Goal: Task Accomplishment & Management: Use online tool/utility

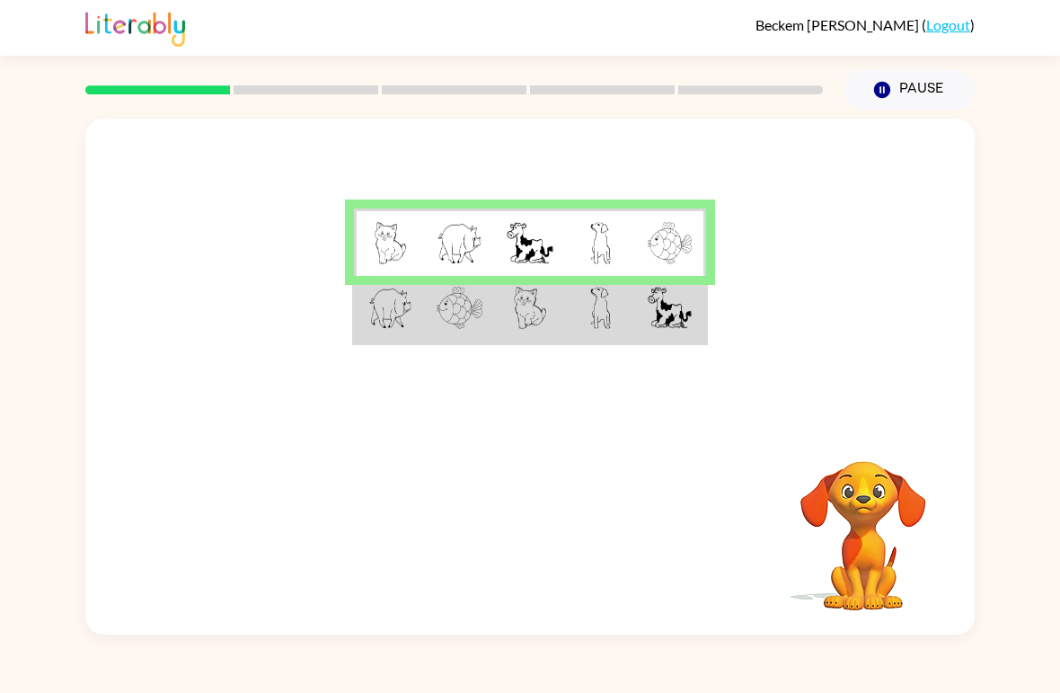
click at [188, 72] on div at bounding box center [454, 89] width 759 height 63
click at [944, 26] on link "Logout" at bounding box center [948, 24] width 44 height 17
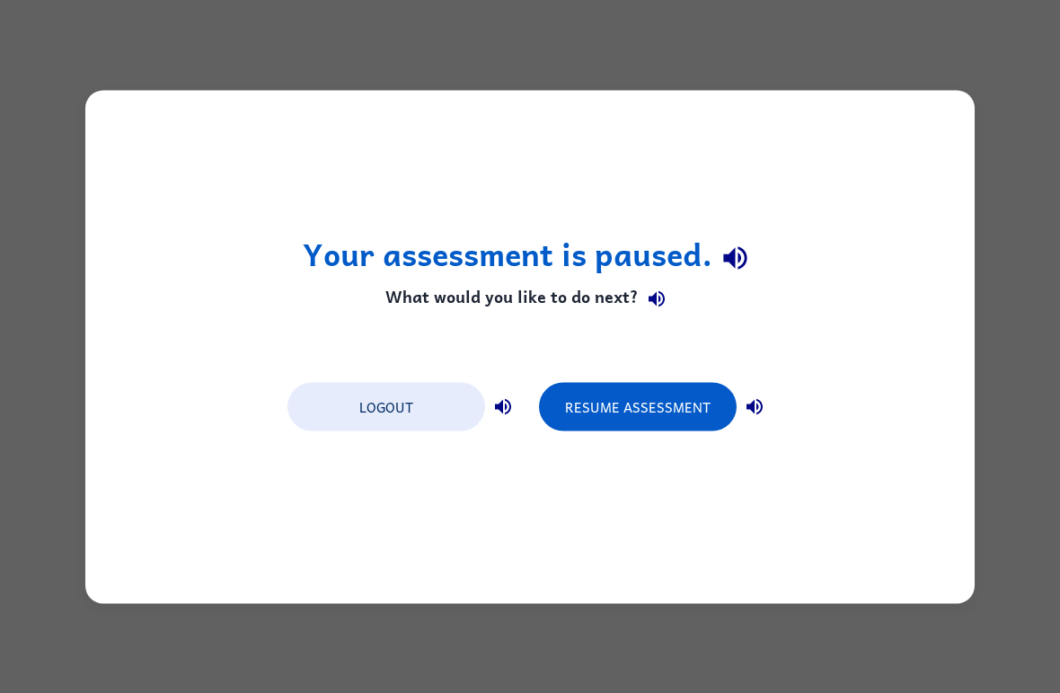
click at [950, 31] on div "Your assessment is paused. What would you like to do next? Logout Resume Assess…" at bounding box center [530, 346] width 1060 height 693
click at [420, 412] on button "Logout" at bounding box center [386, 406] width 198 height 49
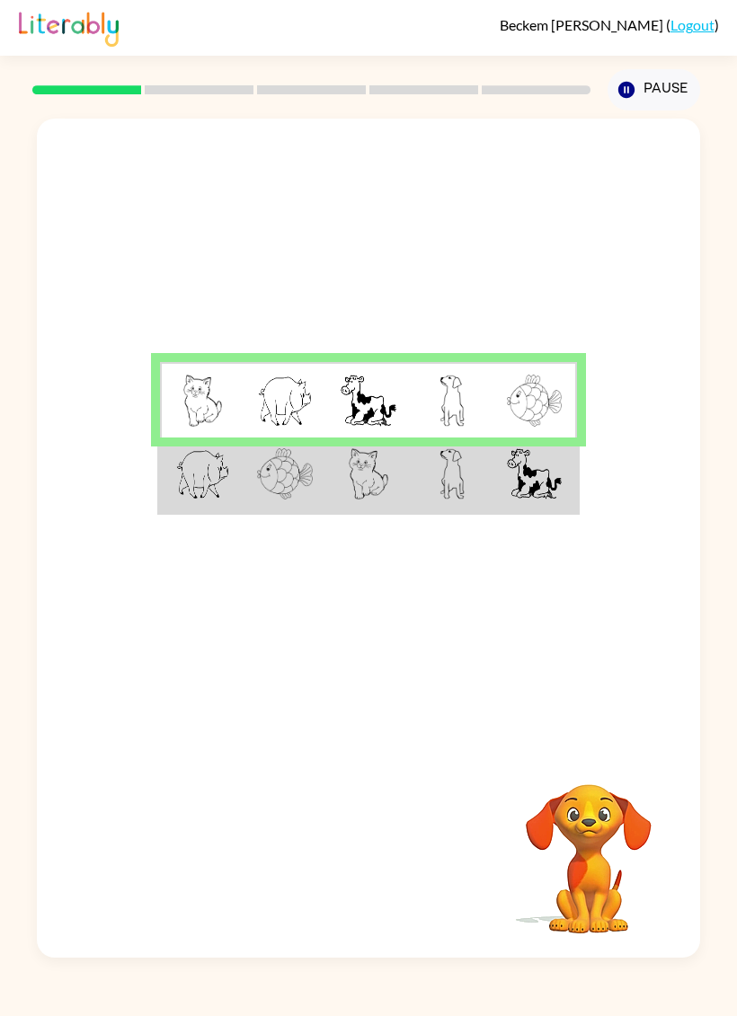
click at [180, 413] on td at bounding box center [202, 399] width 84 height 75
click at [642, 836] on video "Your browser must support playing .mp4 files to use Literably. Please try using…" at bounding box center [589, 846] width 180 height 180
click at [392, 385] on img at bounding box center [368, 400] width 56 height 51
click at [210, 388] on img at bounding box center [202, 400] width 39 height 51
click at [66, 98] on div at bounding box center [311, 89] width 570 height 63
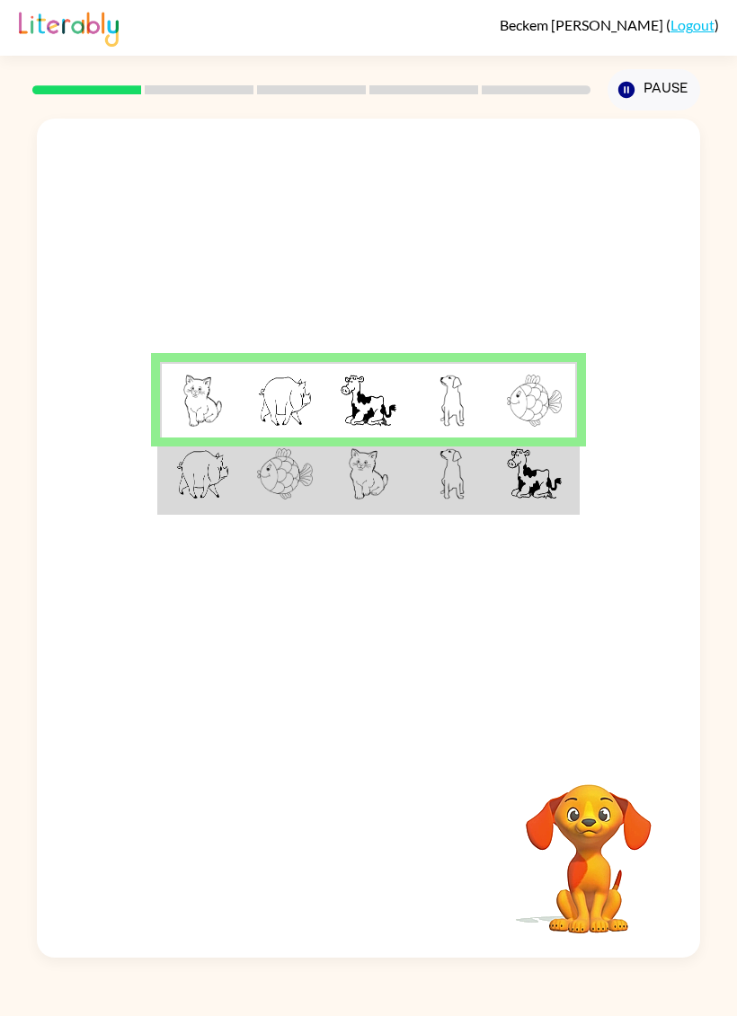
click at [649, 93] on button "Pause Pause" at bounding box center [653, 89] width 93 height 41
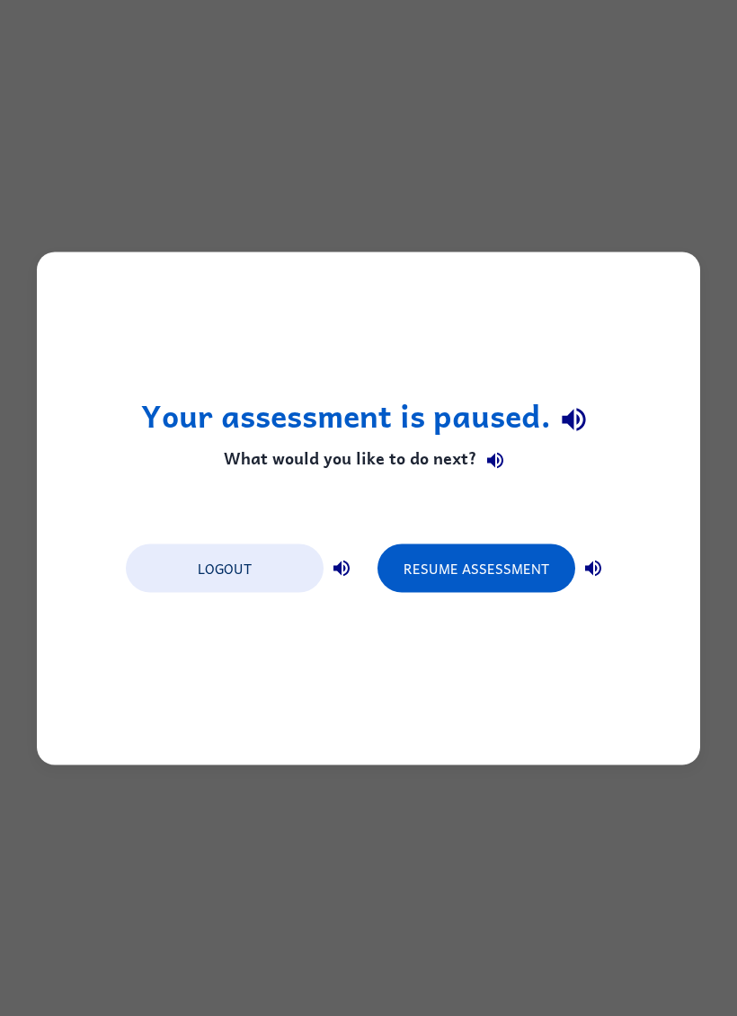
click at [234, 570] on button "Logout" at bounding box center [225, 567] width 198 height 49
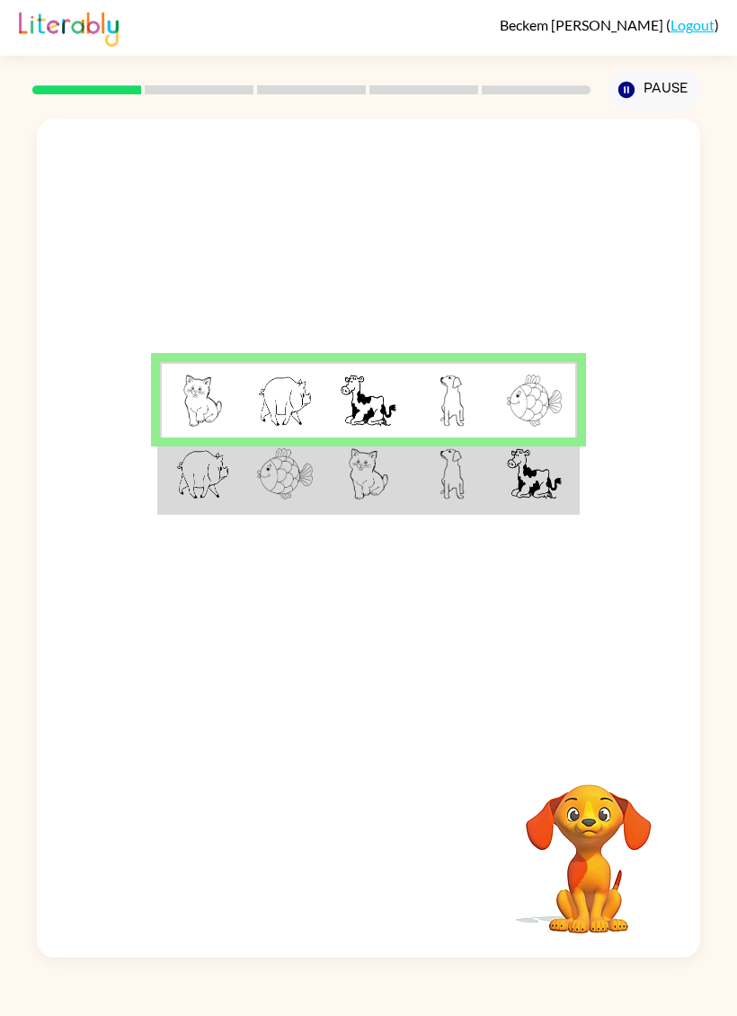
click at [197, 505] on td at bounding box center [202, 474] width 84 height 75
click at [269, 486] on img at bounding box center [285, 473] width 56 height 51
click at [198, 478] on img at bounding box center [202, 473] width 54 height 51
click at [215, 489] on img at bounding box center [202, 473] width 54 height 51
click at [213, 476] on img at bounding box center [202, 473] width 54 height 51
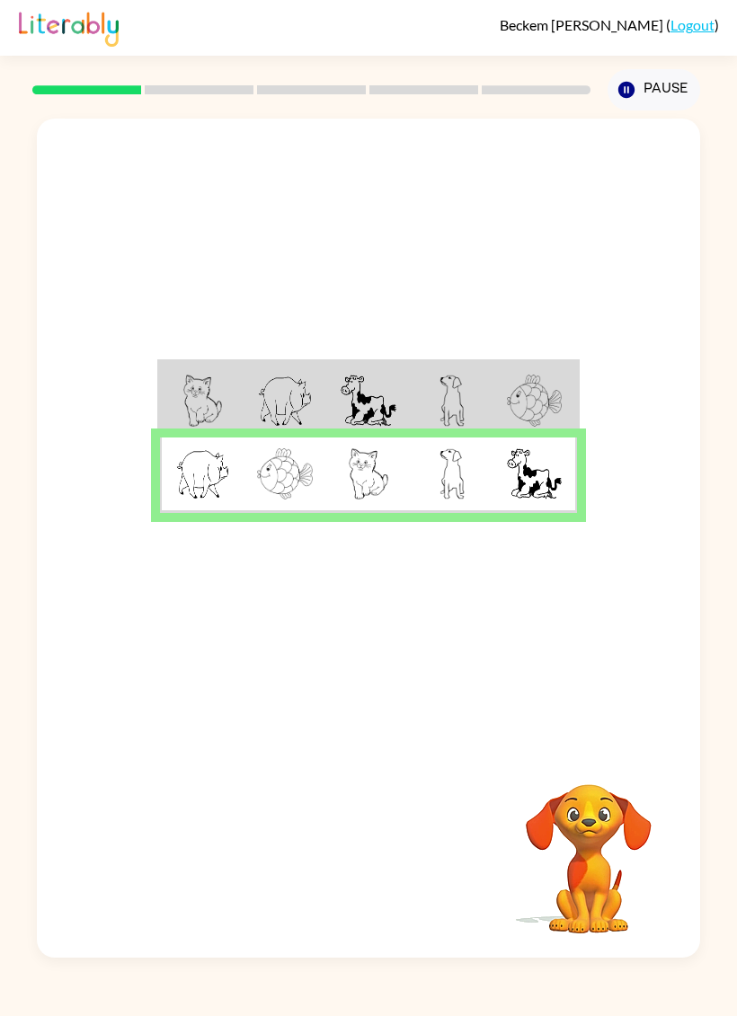
click at [219, 484] on img at bounding box center [202, 473] width 54 height 51
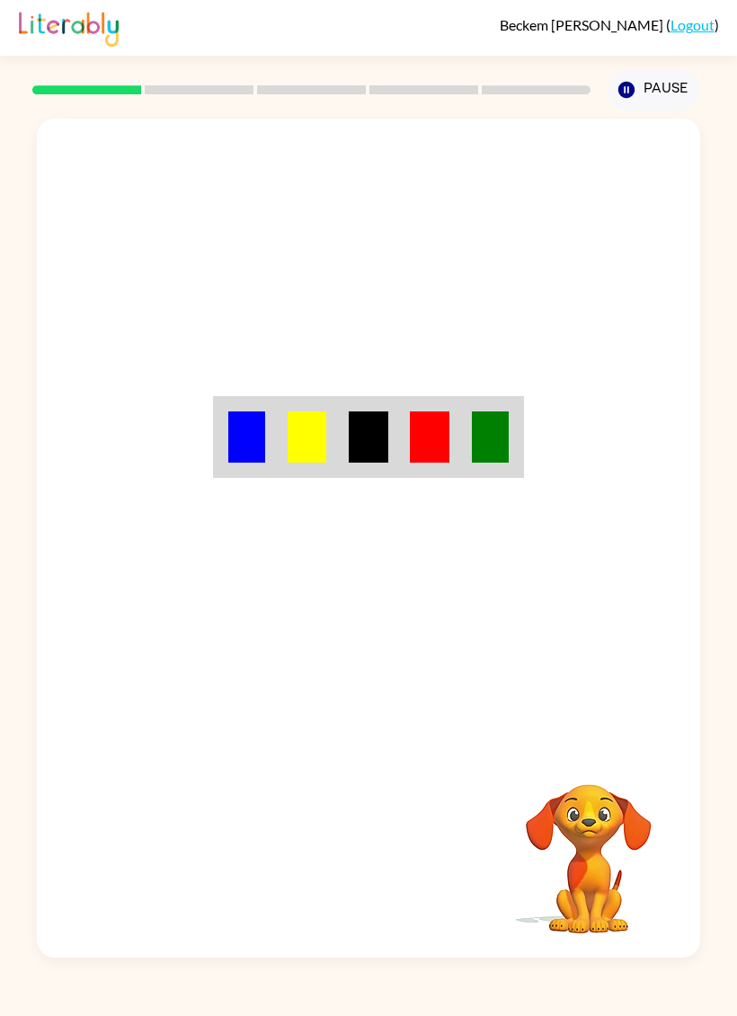
click at [525, 627] on div at bounding box center [368, 433] width 663 height 628
click at [672, 92] on button "Pause Pause" at bounding box center [653, 89] width 93 height 41
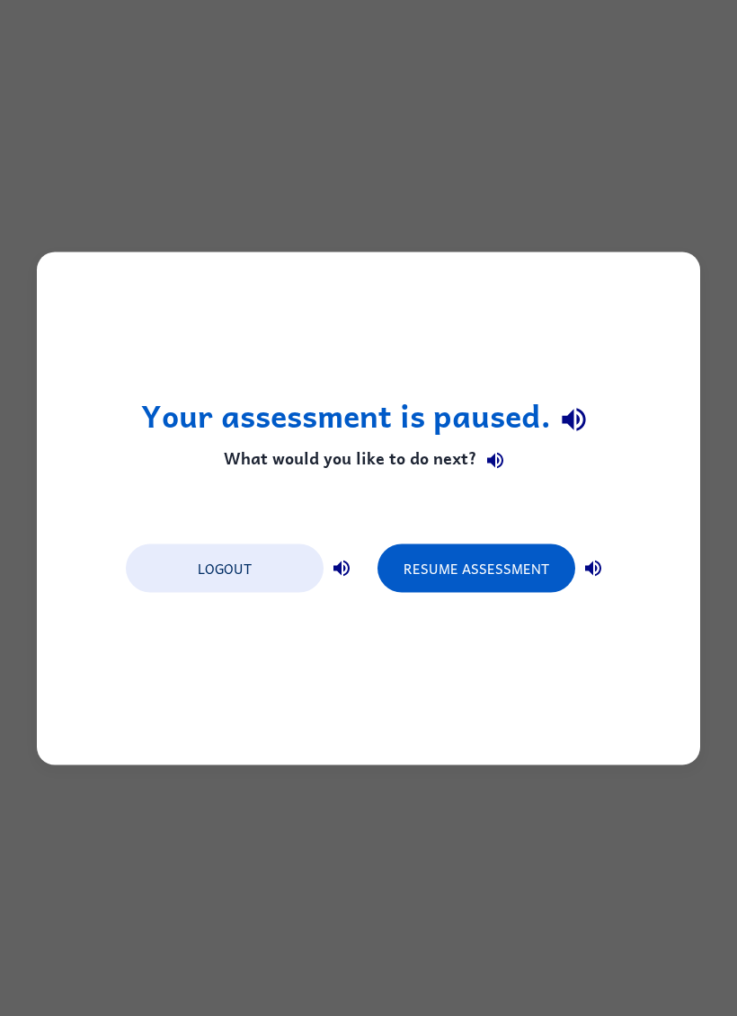
click at [485, 557] on button "Resume Assessment" at bounding box center [476, 567] width 198 height 49
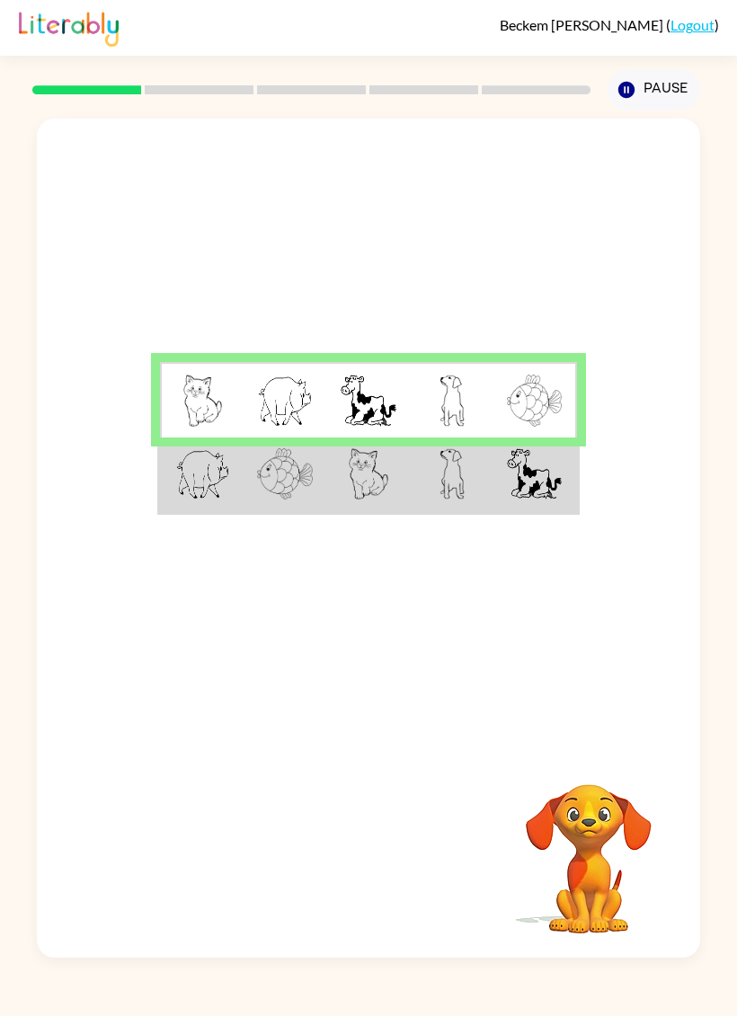
click at [196, 488] on img at bounding box center [202, 473] width 54 height 51
click at [381, 1001] on div "[PERSON_NAME] ( Logout ) Pause Pause Your browser must support playing .mp4 fil…" at bounding box center [368, 508] width 737 height 1016
click at [349, 997] on div "[PERSON_NAME] ( Logout ) Pause Pause Your browser must support playing .mp4 fil…" at bounding box center [368, 508] width 737 height 1016
click at [367, 974] on div "[PERSON_NAME] ( Logout ) Pause Pause Your browser must support playing .mp4 fil…" at bounding box center [368, 508] width 737 height 1016
click at [390, 996] on div "[PERSON_NAME] ( Logout ) Pause Pause Your browser must support playing .mp4 fil…" at bounding box center [368, 508] width 737 height 1016
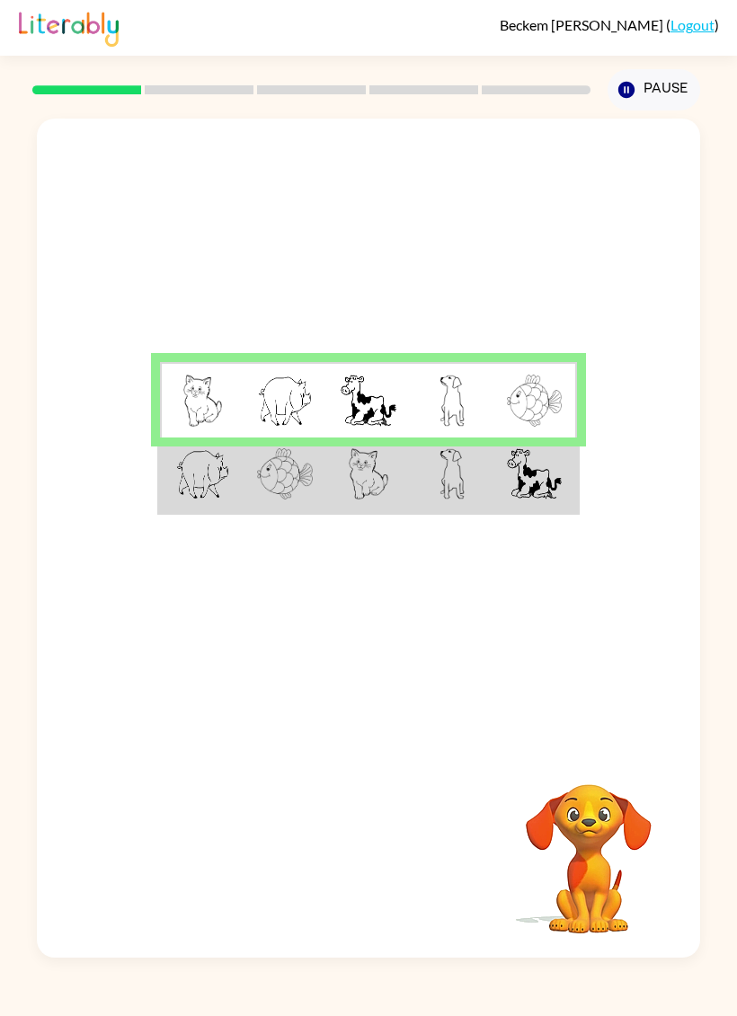
click at [266, 464] on img at bounding box center [285, 473] width 56 height 51
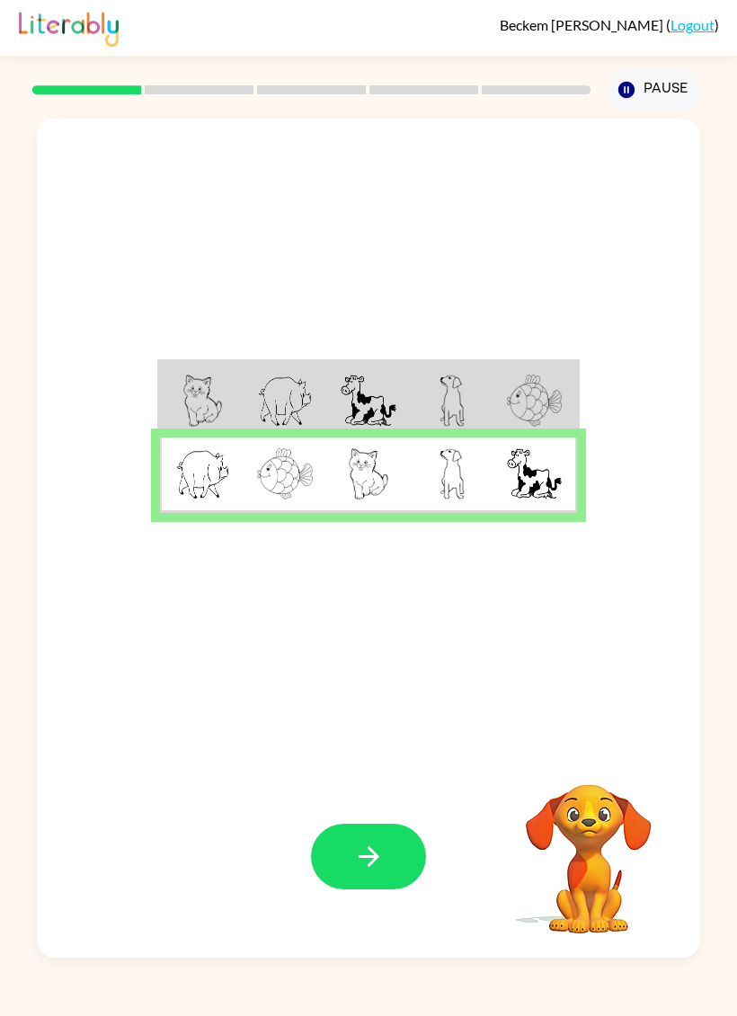
click at [371, 865] on icon "button" at bounding box center [368, 856] width 21 height 21
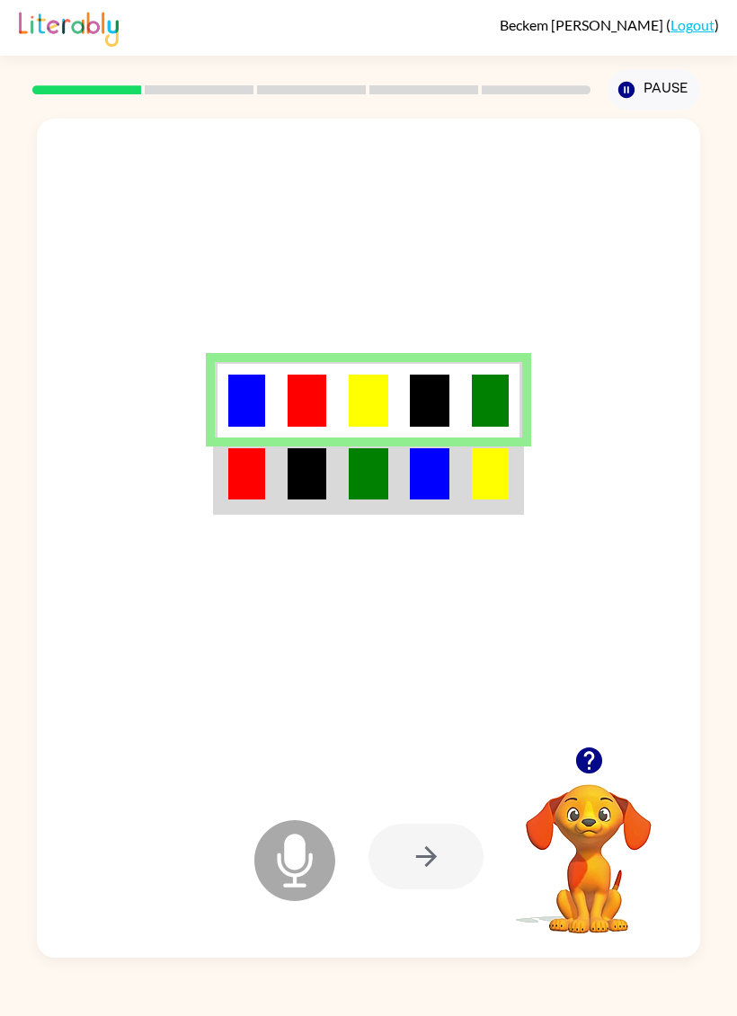
click at [269, 475] on td at bounding box center [245, 474] width 61 height 75
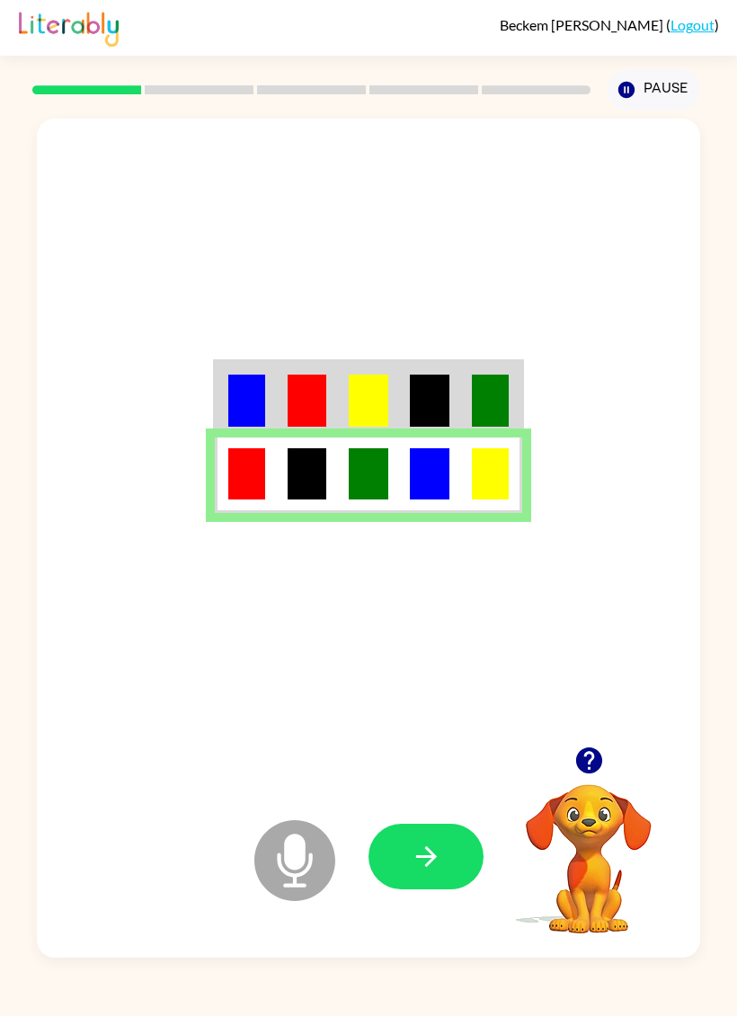
click at [440, 852] on icon "button" at bounding box center [426, 856] width 31 height 31
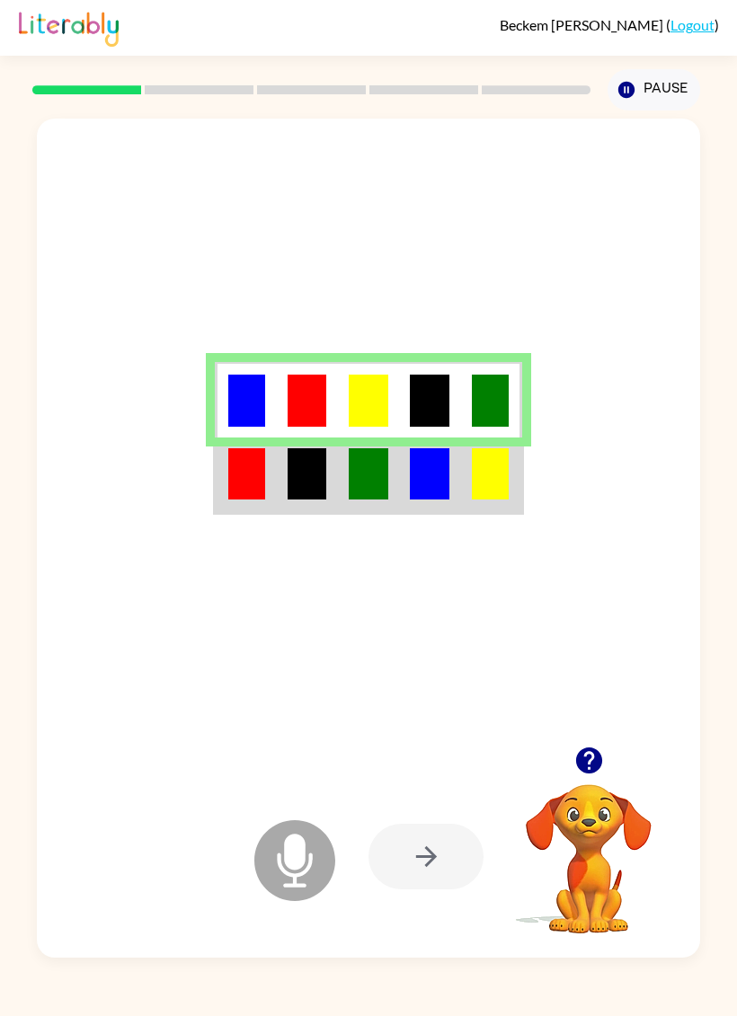
click at [282, 455] on td at bounding box center [306, 474] width 61 height 75
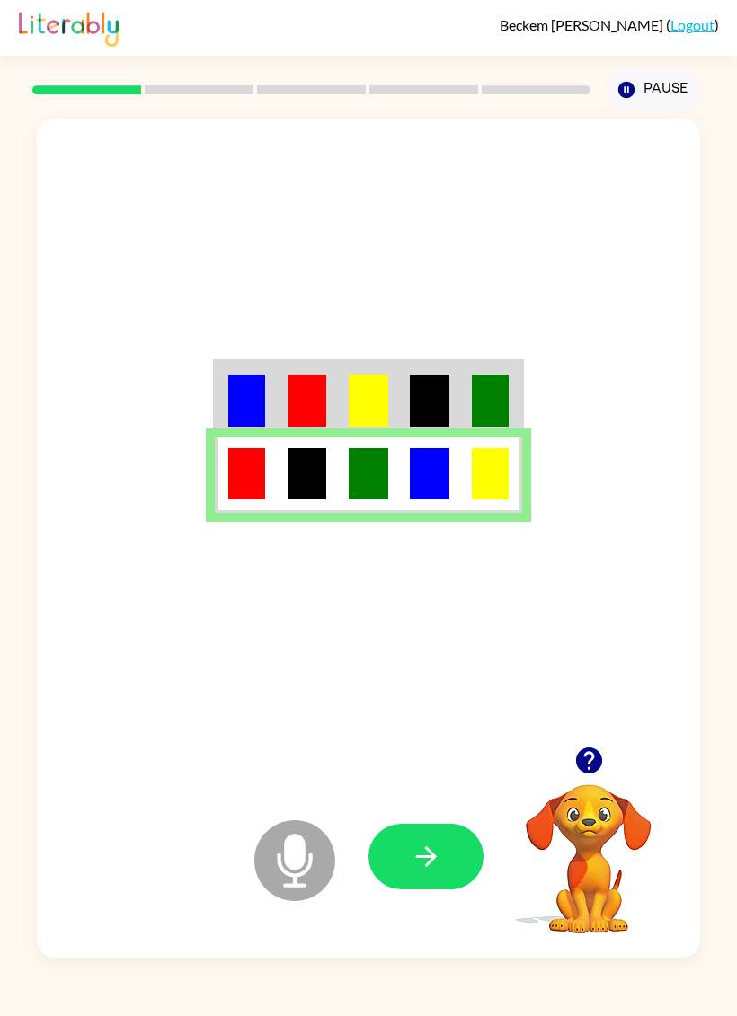
click at [453, 849] on button "button" at bounding box center [425, 857] width 115 height 66
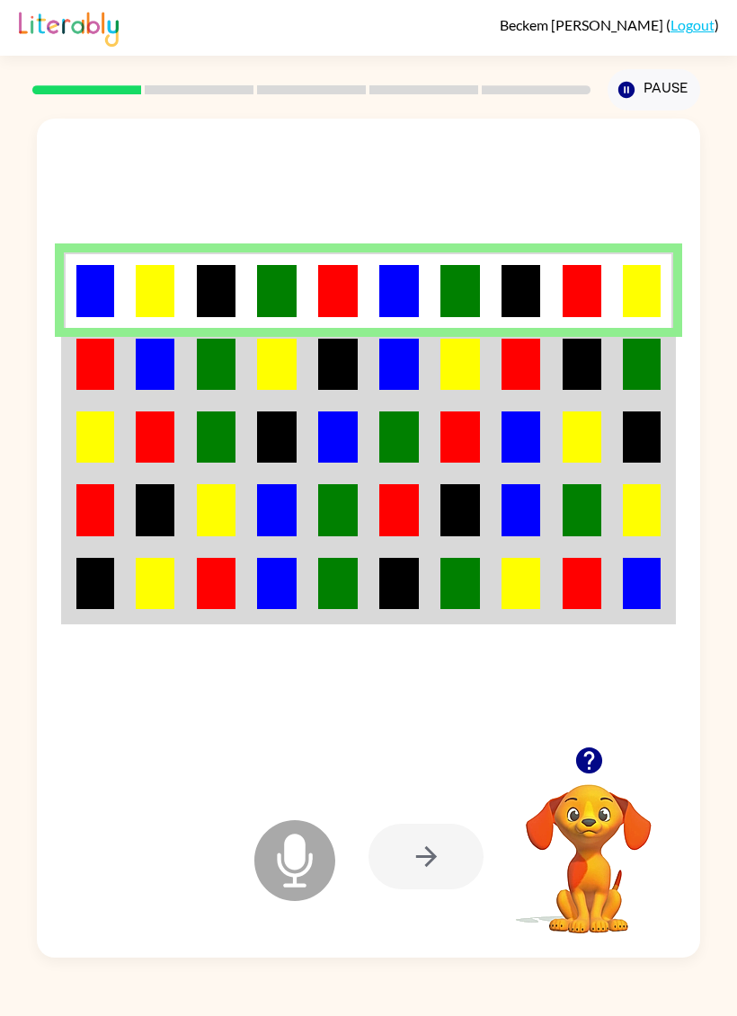
click at [103, 355] on img at bounding box center [95, 364] width 38 height 51
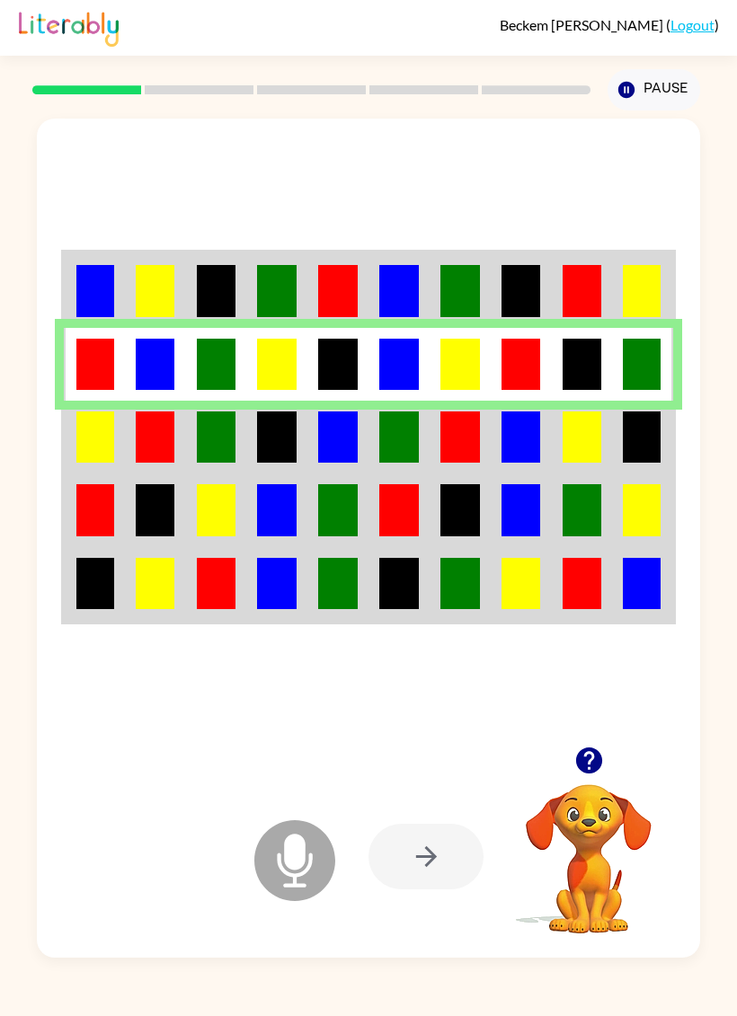
click at [115, 433] on td at bounding box center [94, 437] width 61 height 73
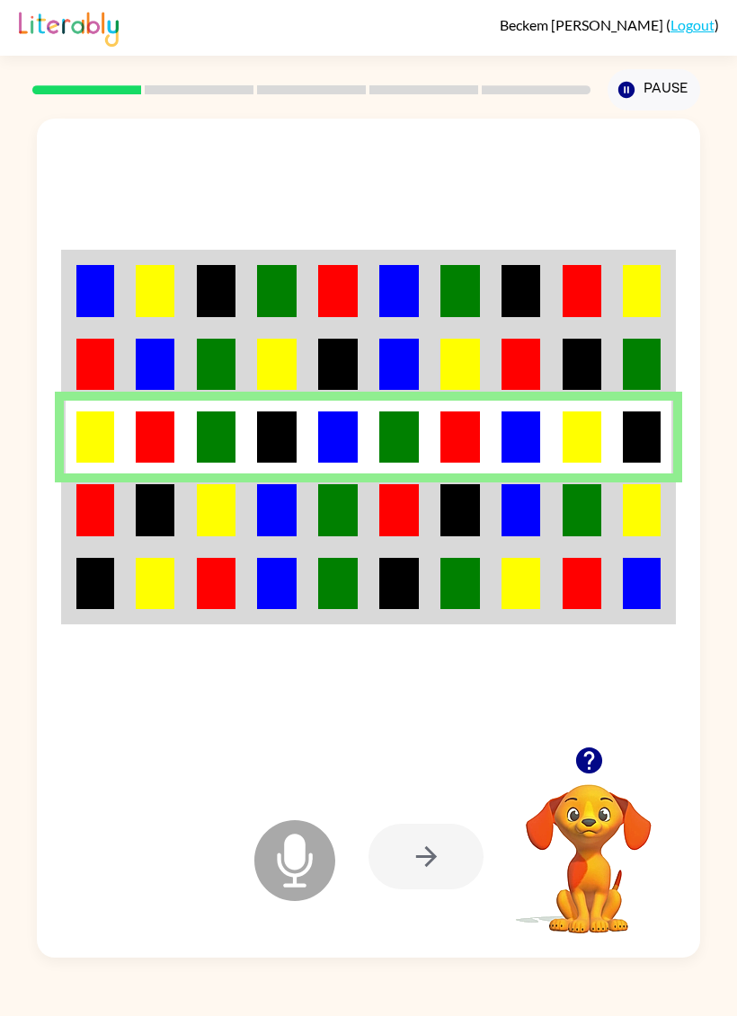
click at [190, 494] on td at bounding box center [215, 509] width 61 height 73
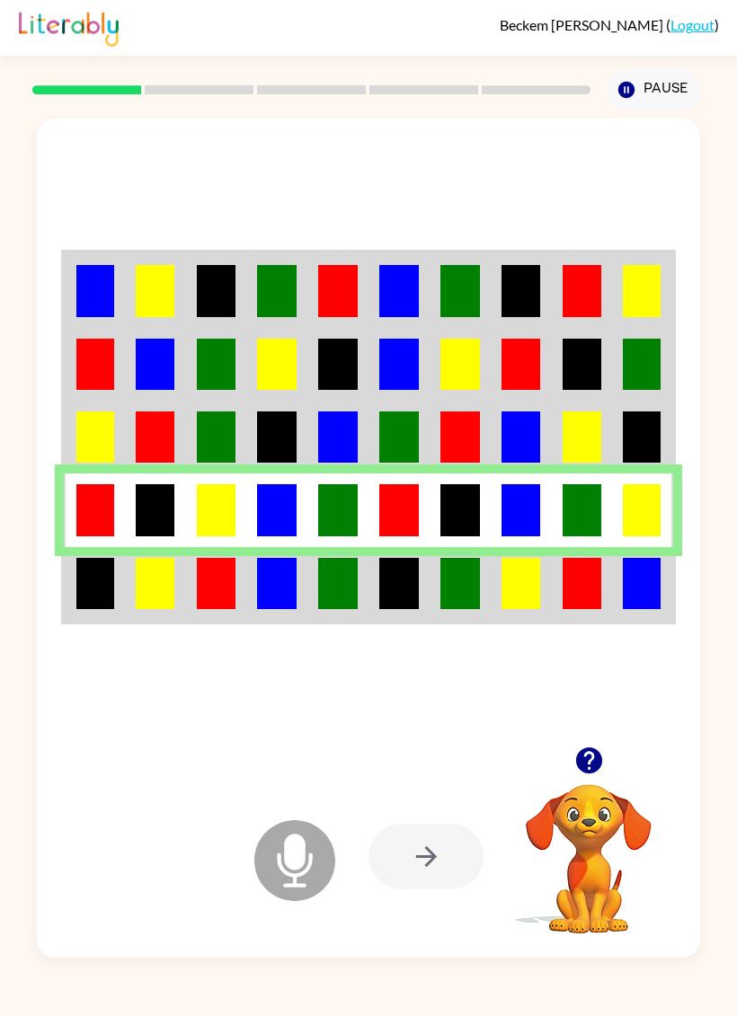
click at [259, 575] on img at bounding box center [276, 583] width 39 height 51
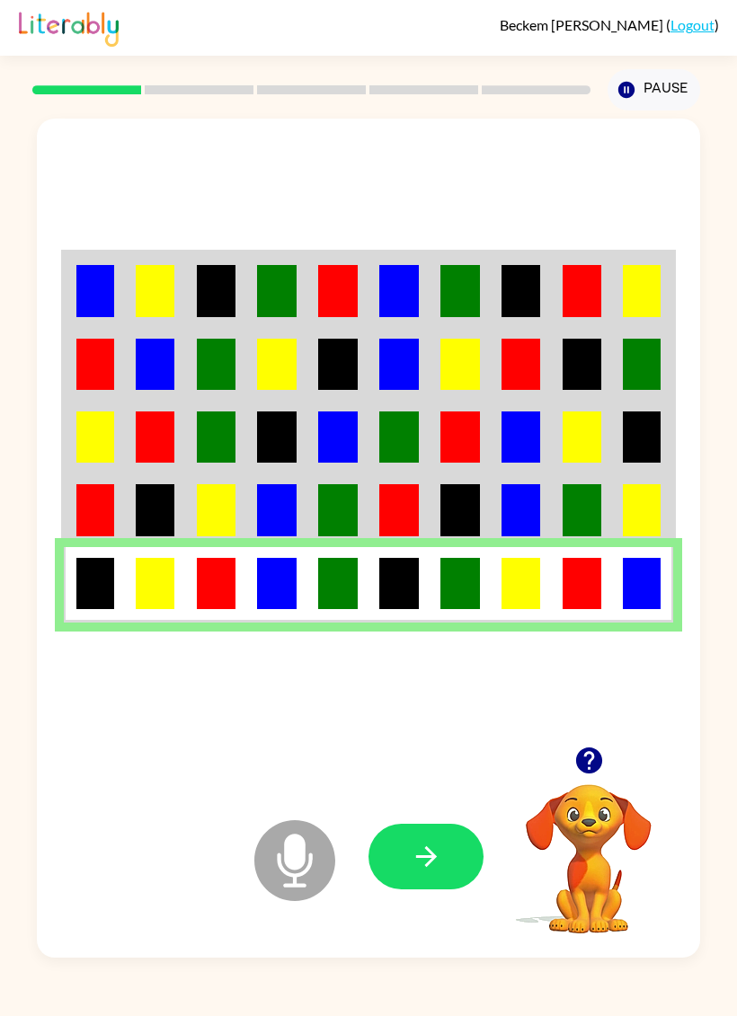
click at [407, 857] on button "button" at bounding box center [425, 857] width 115 height 66
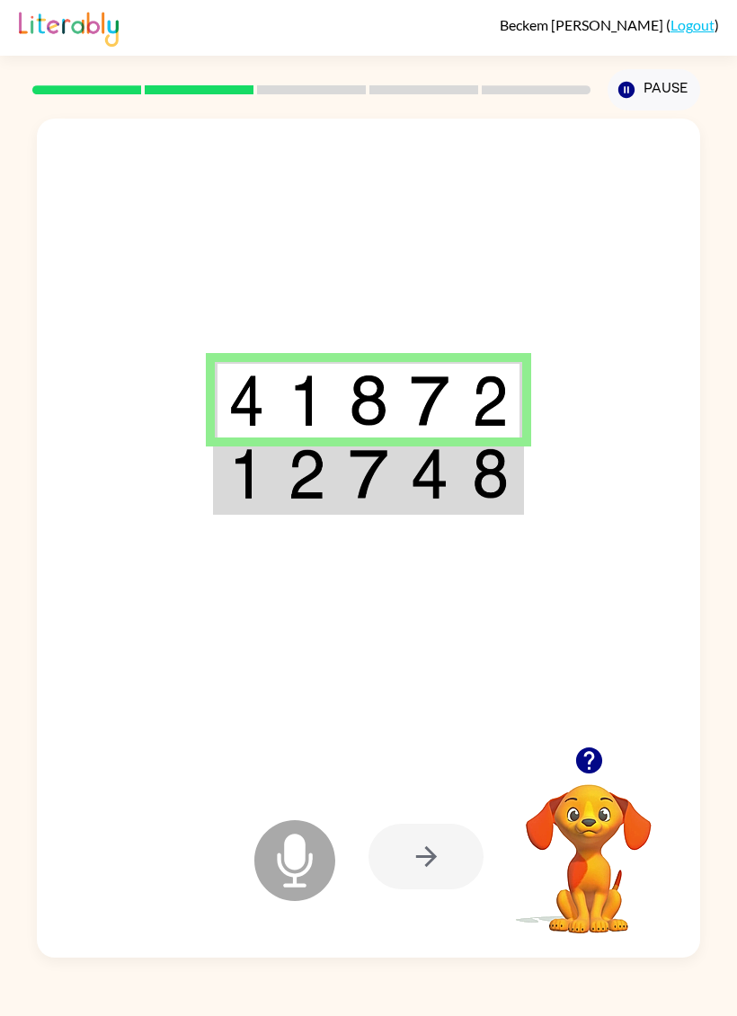
click at [249, 473] on img at bounding box center [247, 473] width 38 height 51
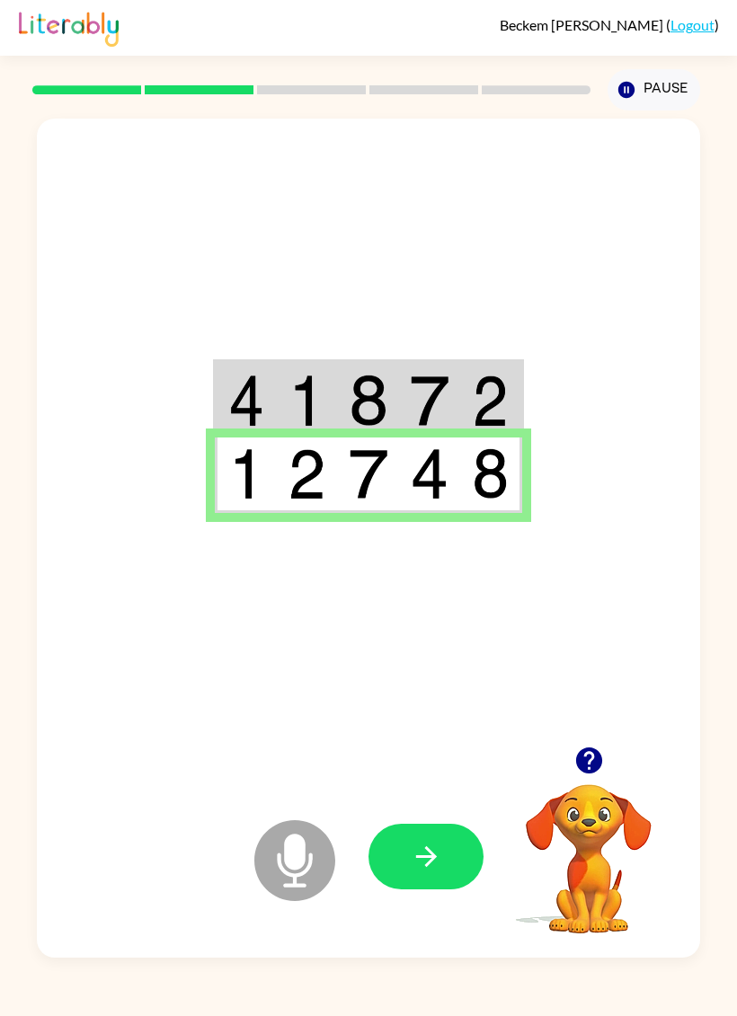
click at [420, 870] on icon "button" at bounding box center [426, 856] width 31 height 31
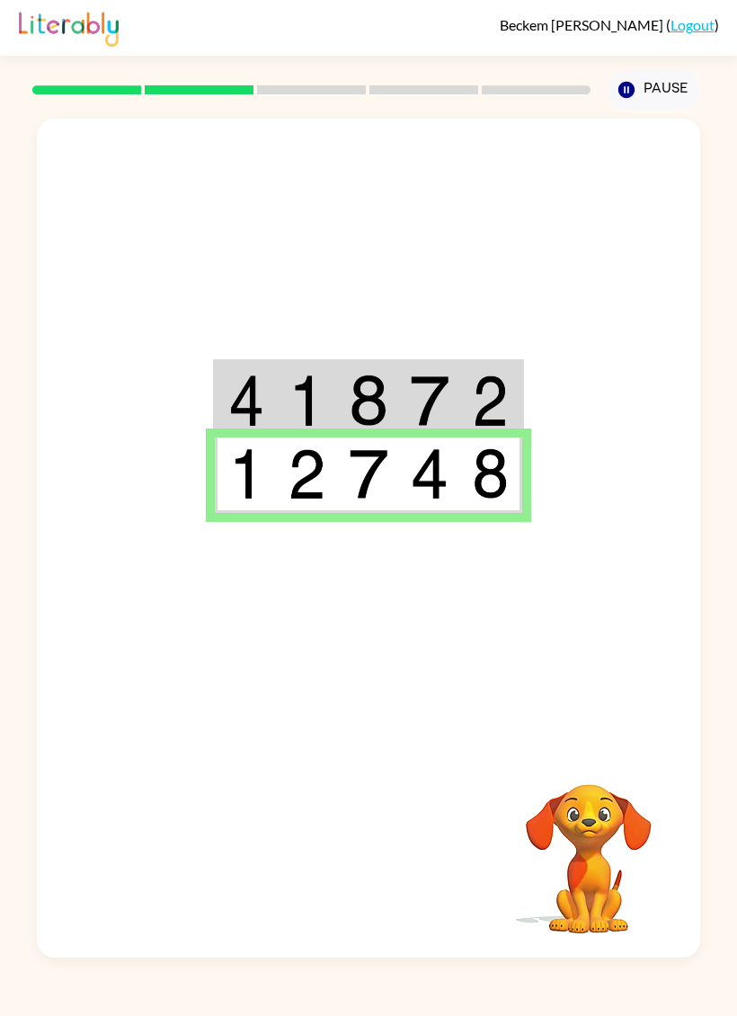
click at [402, 389] on td at bounding box center [429, 399] width 61 height 75
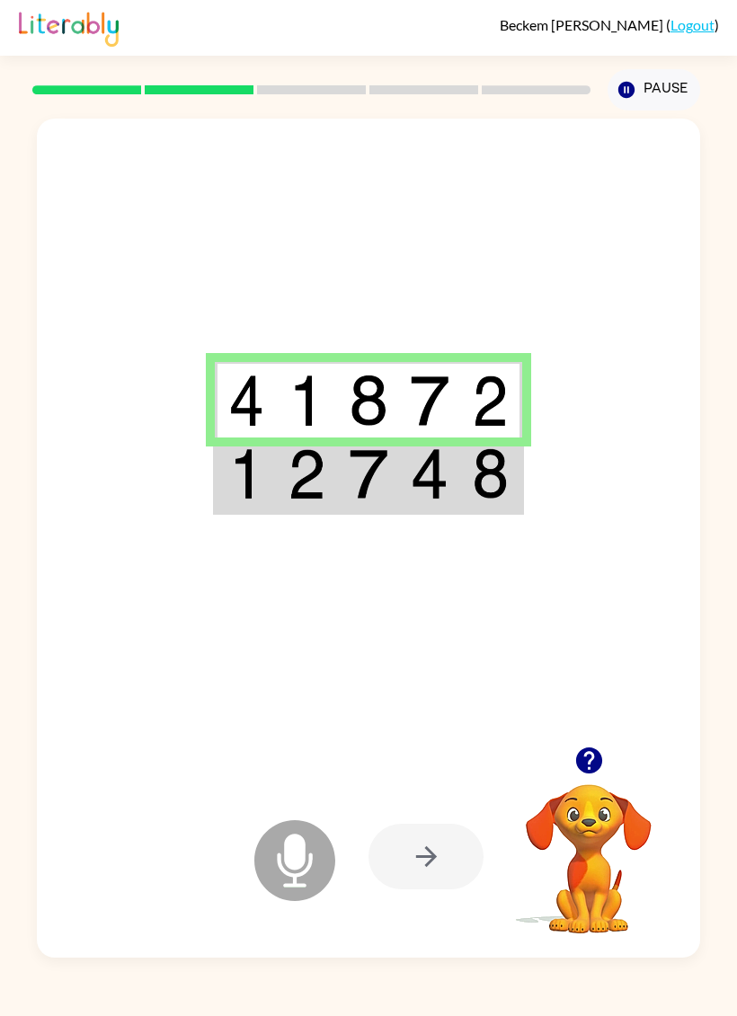
click at [240, 473] on img at bounding box center [247, 473] width 38 height 51
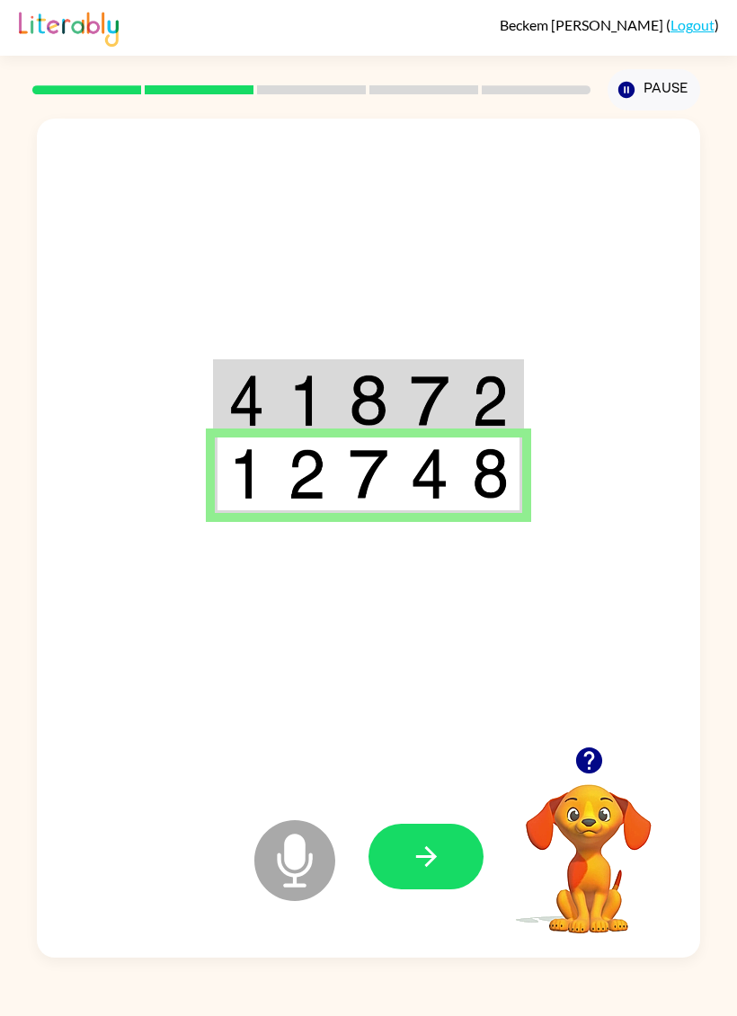
click at [427, 844] on icon "button" at bounding box center [426, 856] width 31 height 31
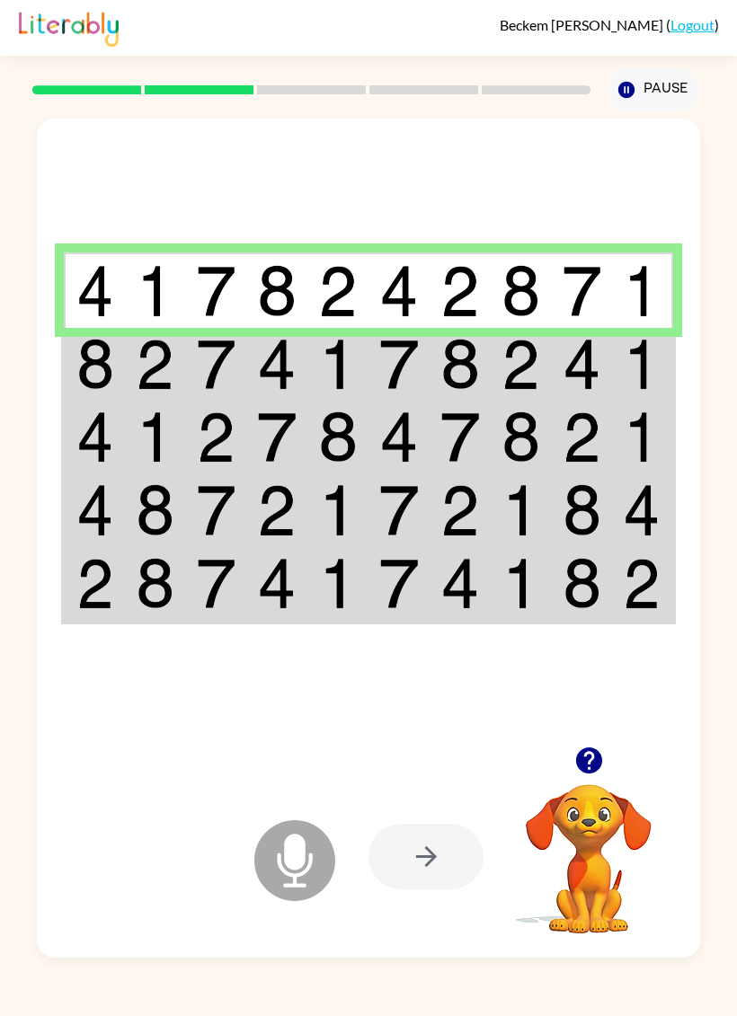
click at [417, 341] on img at bounding box center [398, 364] width 39 height 51
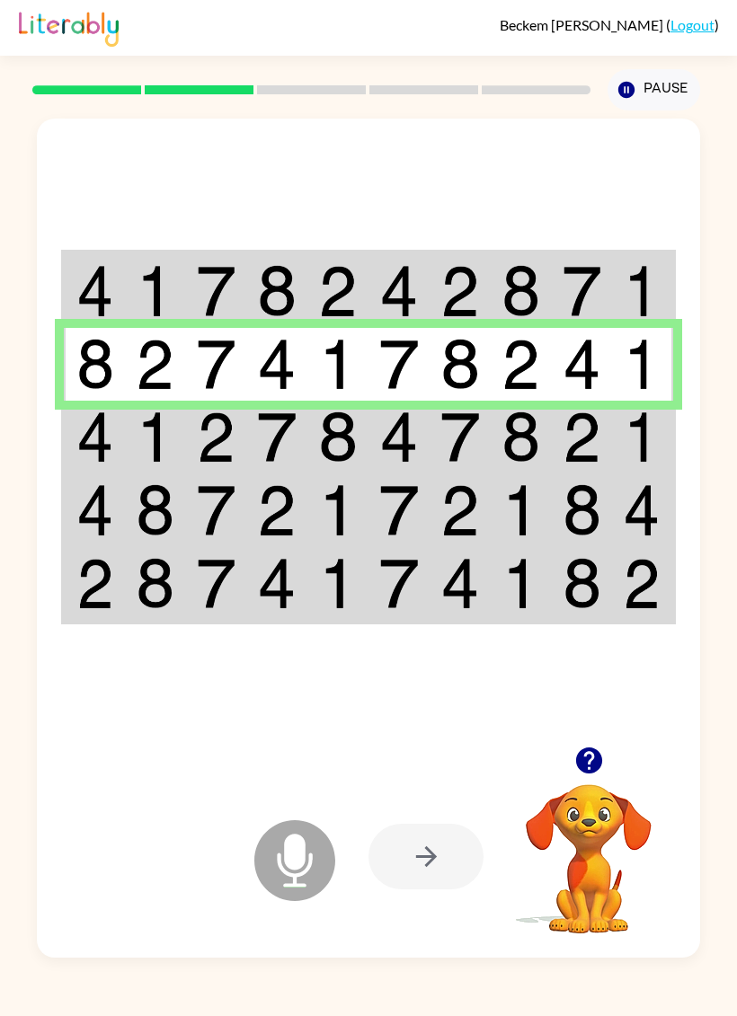
click at [126, 422] on td at bounding box center [154, 437] width 61 height 73
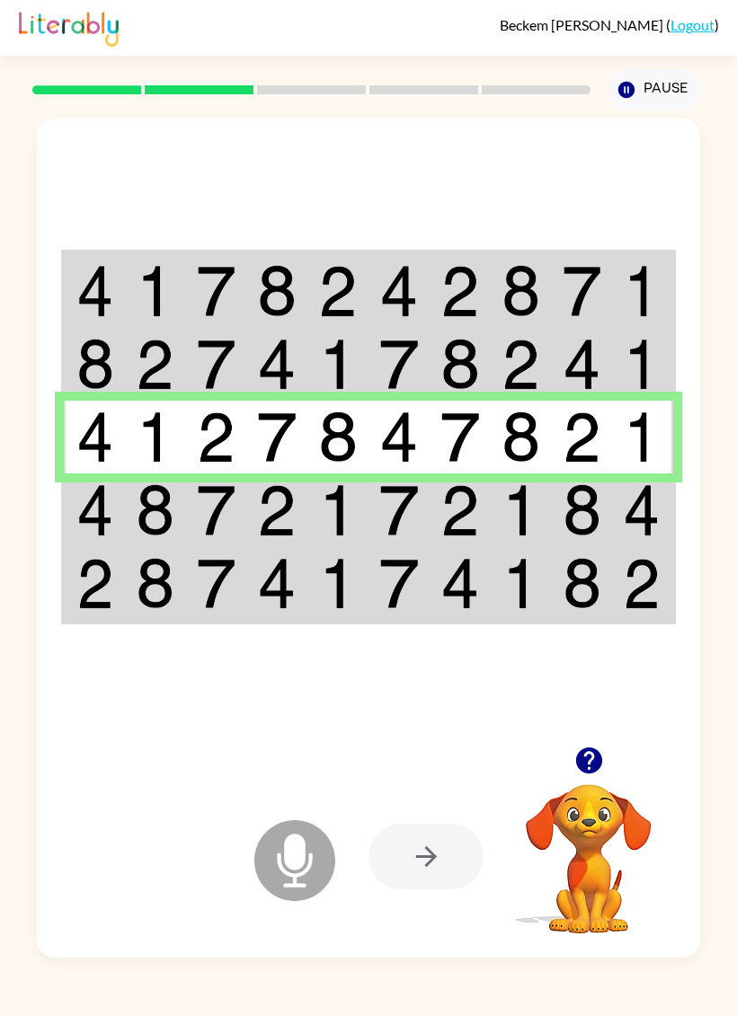
click at [141, 503] on img at bounding box center [155, 509] width 39 height 51
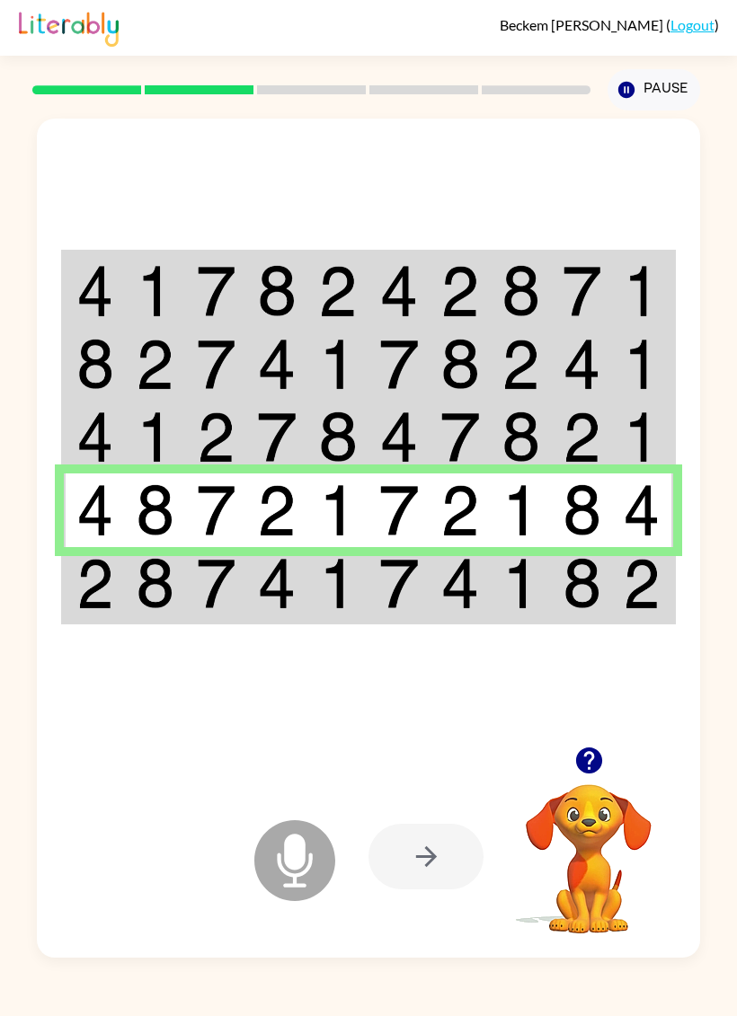
click at [316, 583] on td at bounding box center [337, 584] width 61 height 75
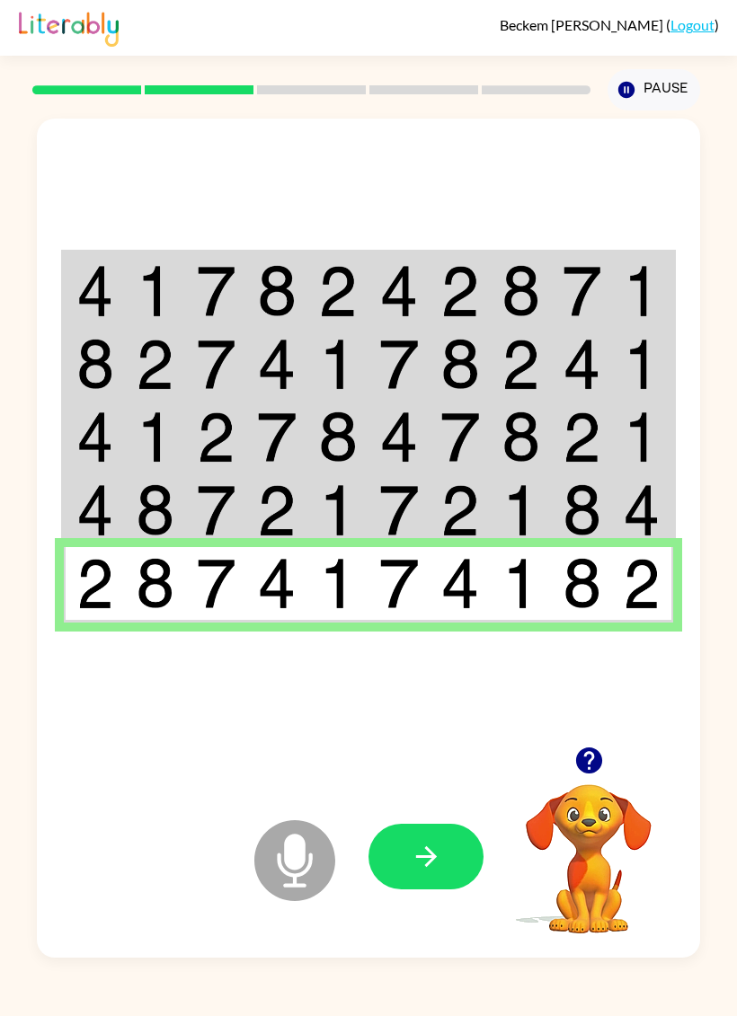
click at [400, 879] on button "button" at bounding box center [425, 857] width 115 height 66
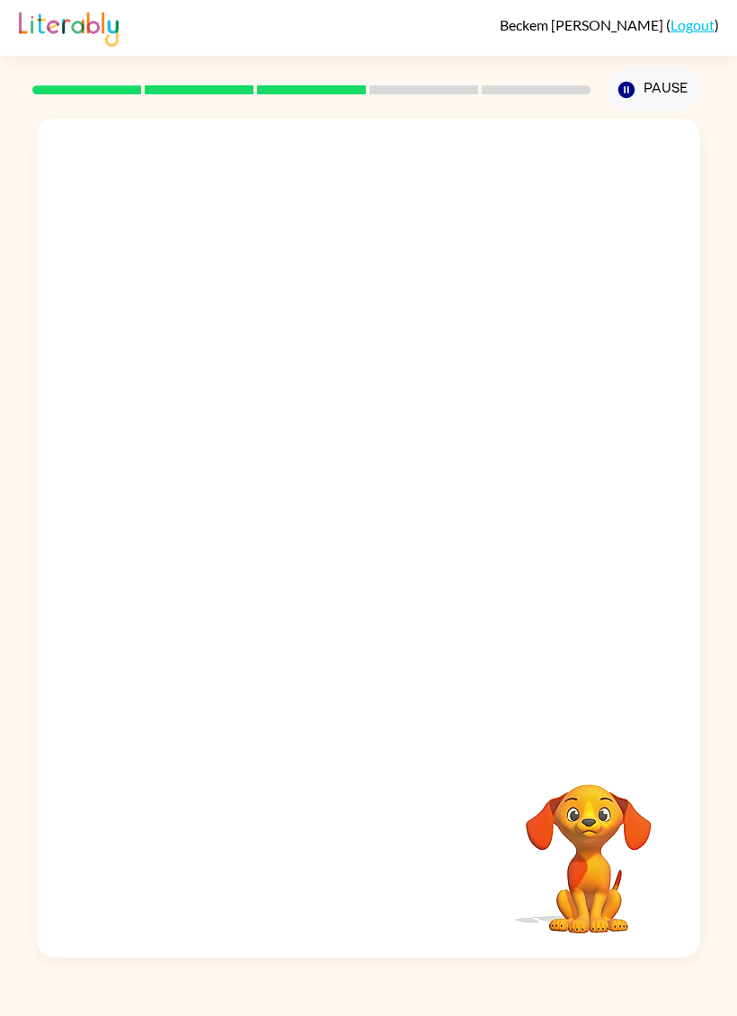
click at [672, 84] on button "Pause Pause" at bounding box center [653, 89] width 93 height 41
